Goal: Task Accomplishment & Management: Manage account settings

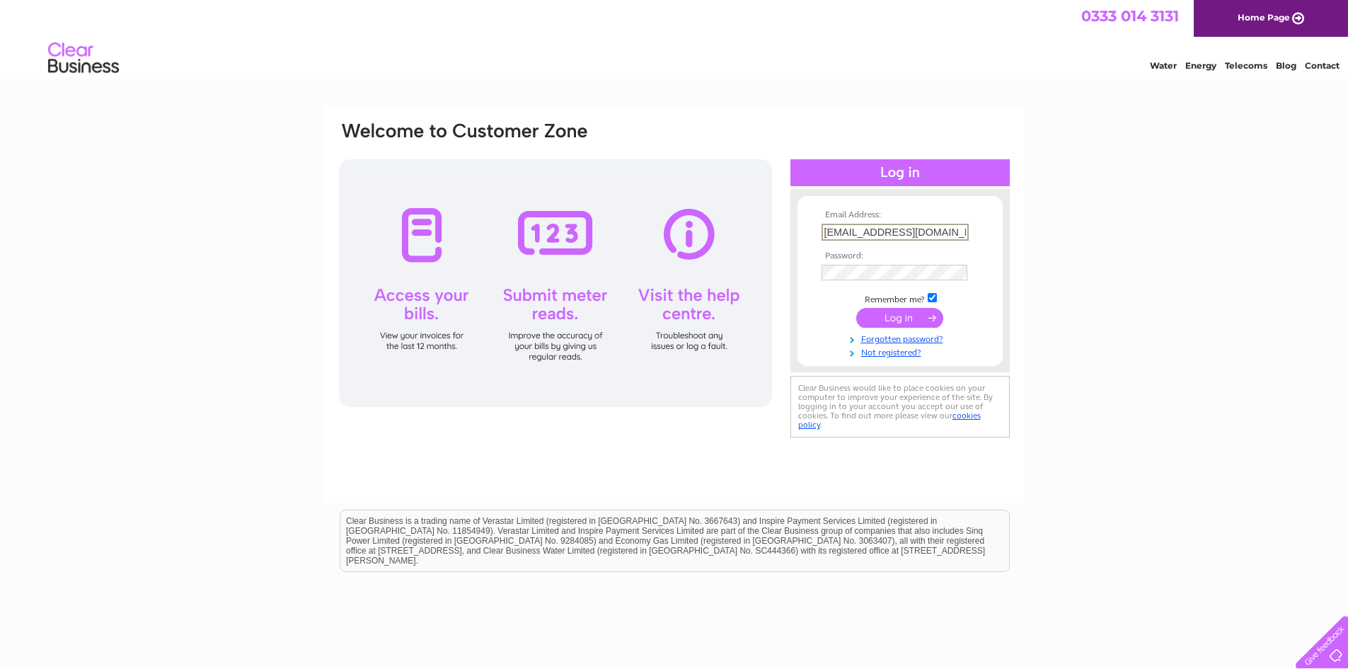
click at [947, 227] on input "[EMAIL_ADDRESS][DOMAIN_NAME]" at bounding box center [895, 232] width 147 height 17
click at [960, 229] on keeper-lock "Open Keeper Popup" at bounding box center [957, 231] width 17 height 17
click at [784, 263] on div "Email Address: [EMAIL_ADDRESS][DOMAIN_NAME] Password:" at bounding box center [675, 280] width 674 height 321
click at [895, 320] on input "submit" at bounding box center [900, 318] width 87 height 20
drag, startPoint x: 856, startPoint y: 231, endPoint x: 793, endPoint y: 233, distance: 63.0
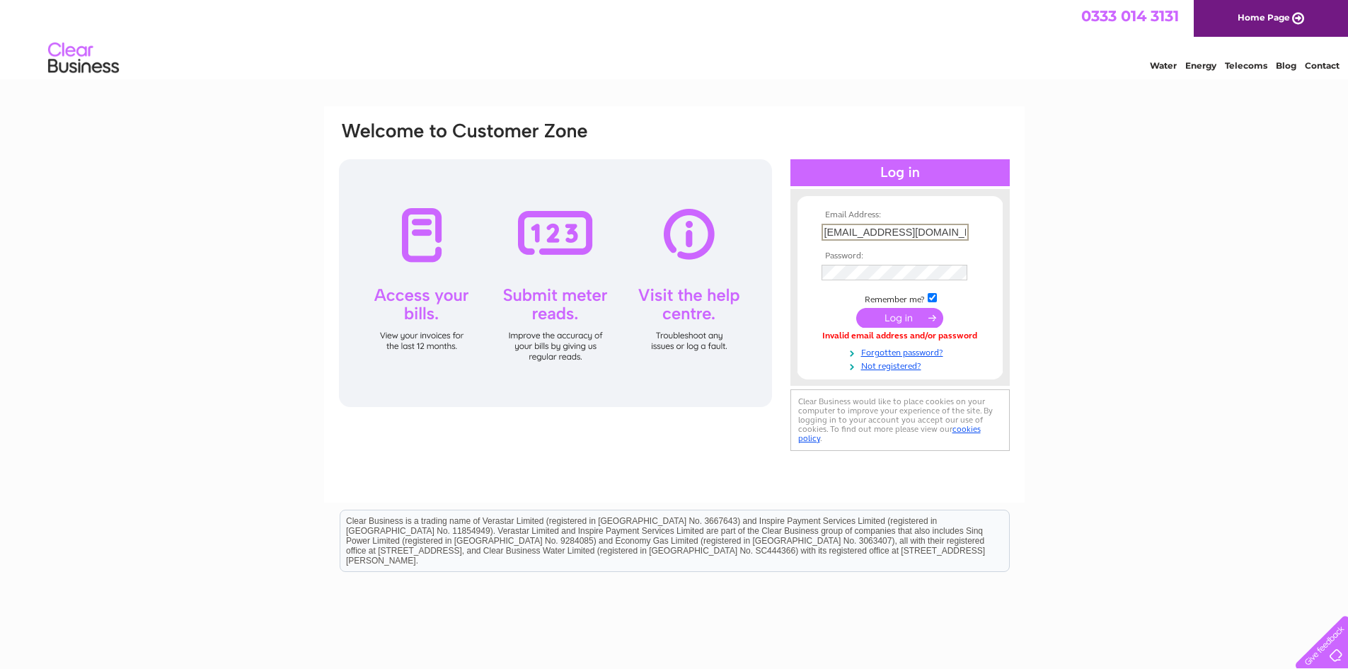
click at [793, 233] on div "Email Address: contact@thecuriousgem.co.uk Password:" at bounding box center [900, 287] width 219 height 168
type input "jenny@thecuriousgem.co.uk"
click at [880, 319] on input "submit" at bounding box center [900, 317] width 87 height 20
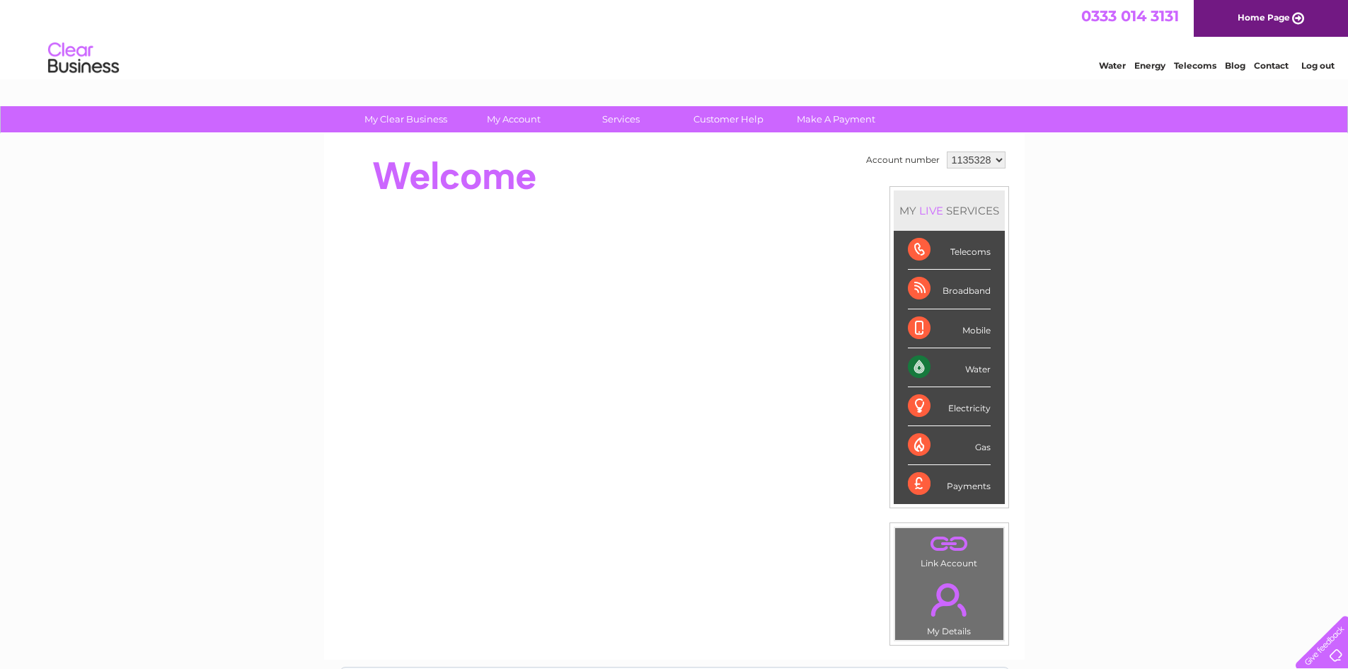
click at [980, 377] on div "Water" at bounding box center [949, 367] width 83 height 39
click at [978, 373] on div "Water" at bounding box center [949, 367] width 83 height 39
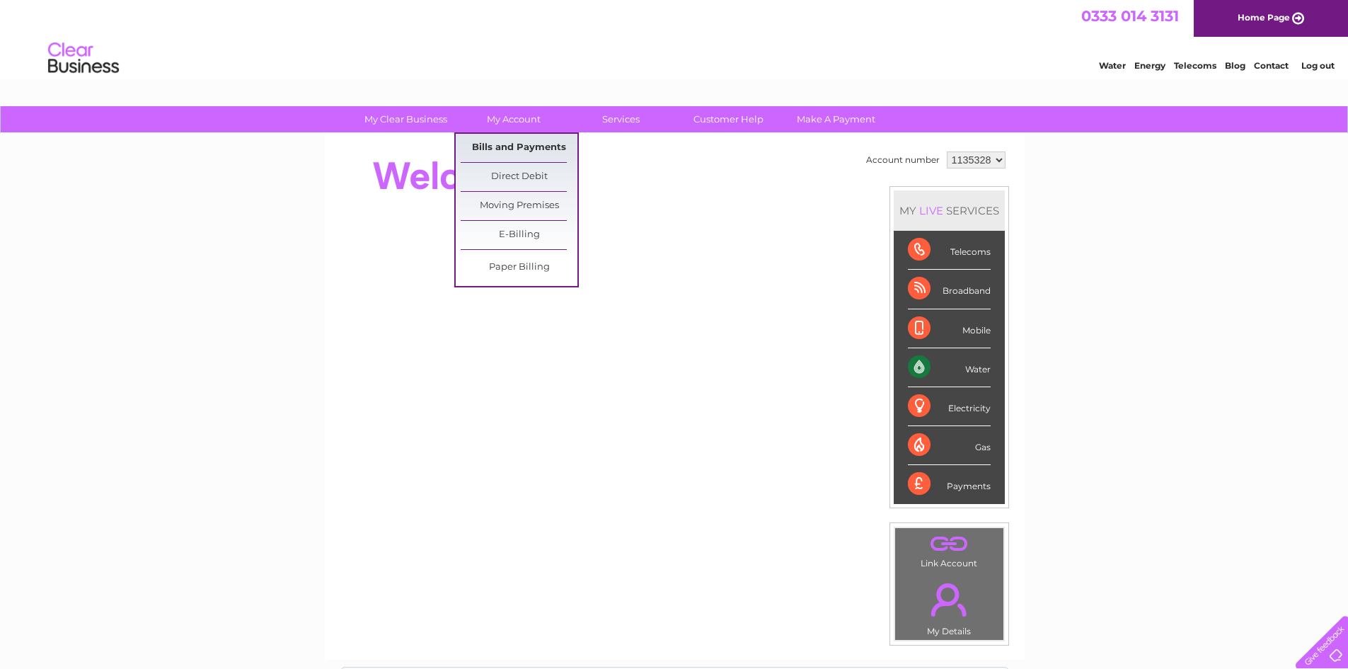
click at [516, 149] on link "Bills and Payments" at bounding box center [519, 148] width 117 height 28
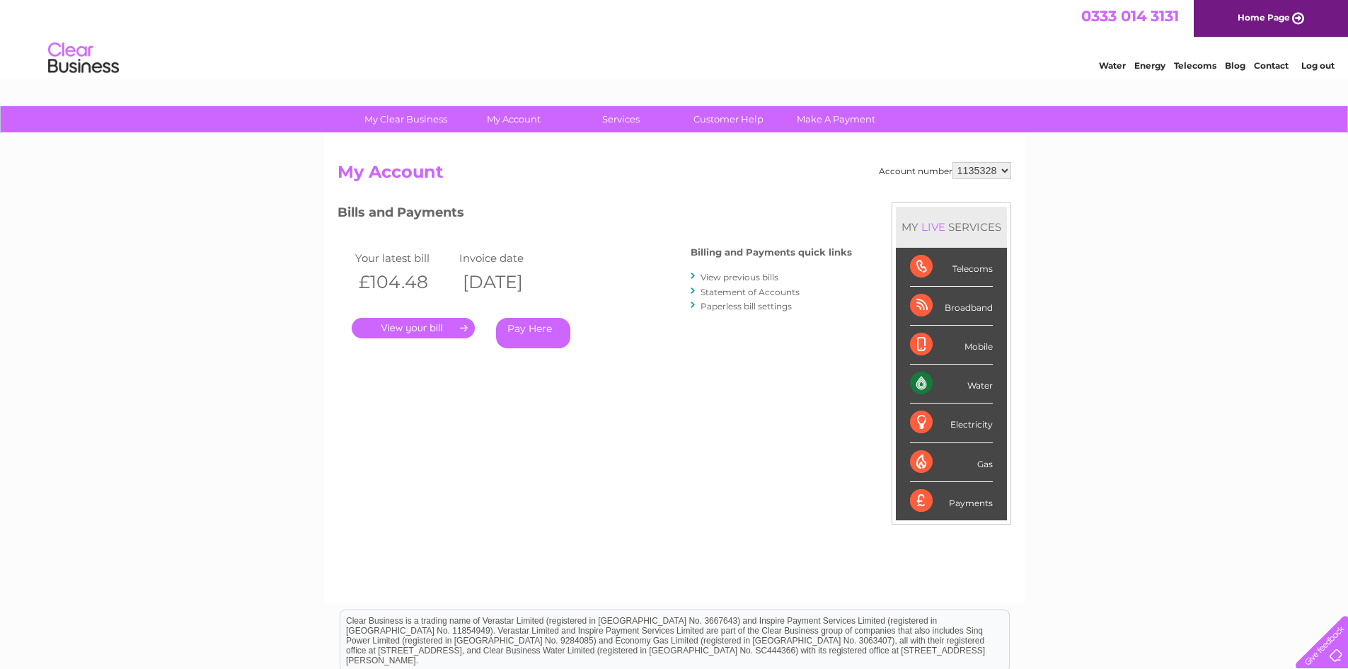
click at [424, 328] on link "." at bounding box center [413, 328] width 123 height 21
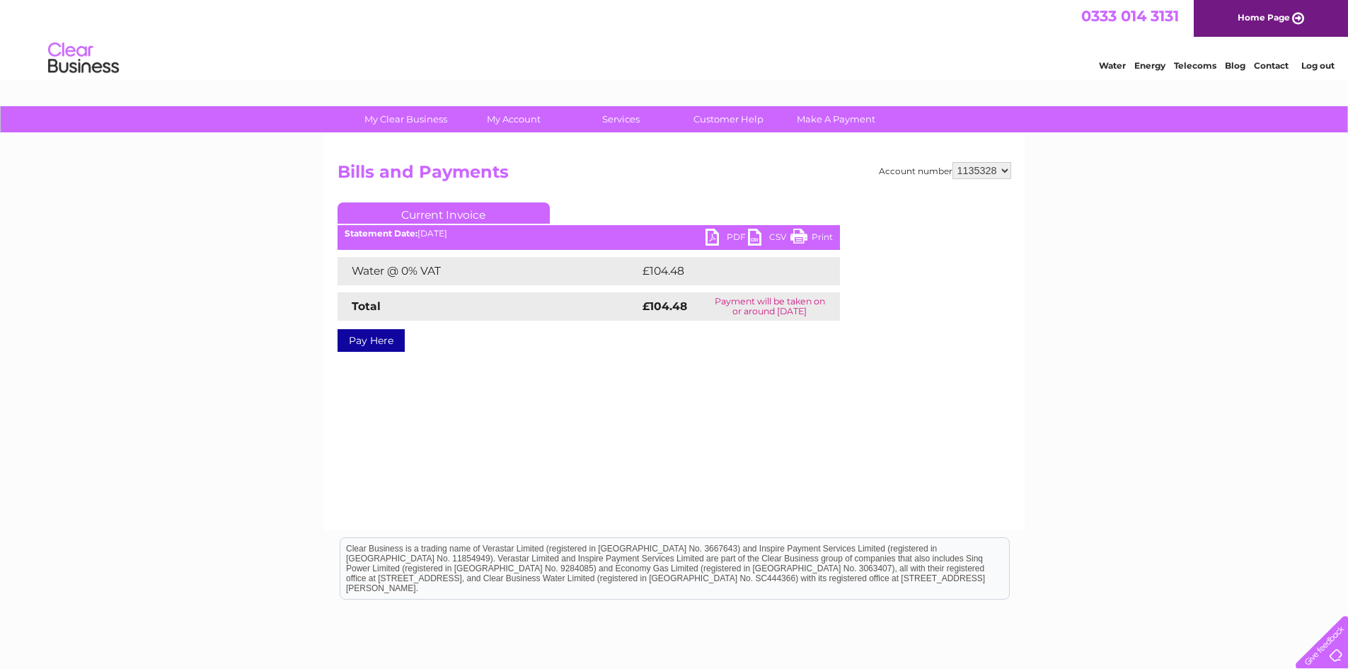
click at [721, 234] on link "PDF" at bounding box center [727, 239] width 42 height 21
